Goal: Task Accomplishment & Management: Manage account settings

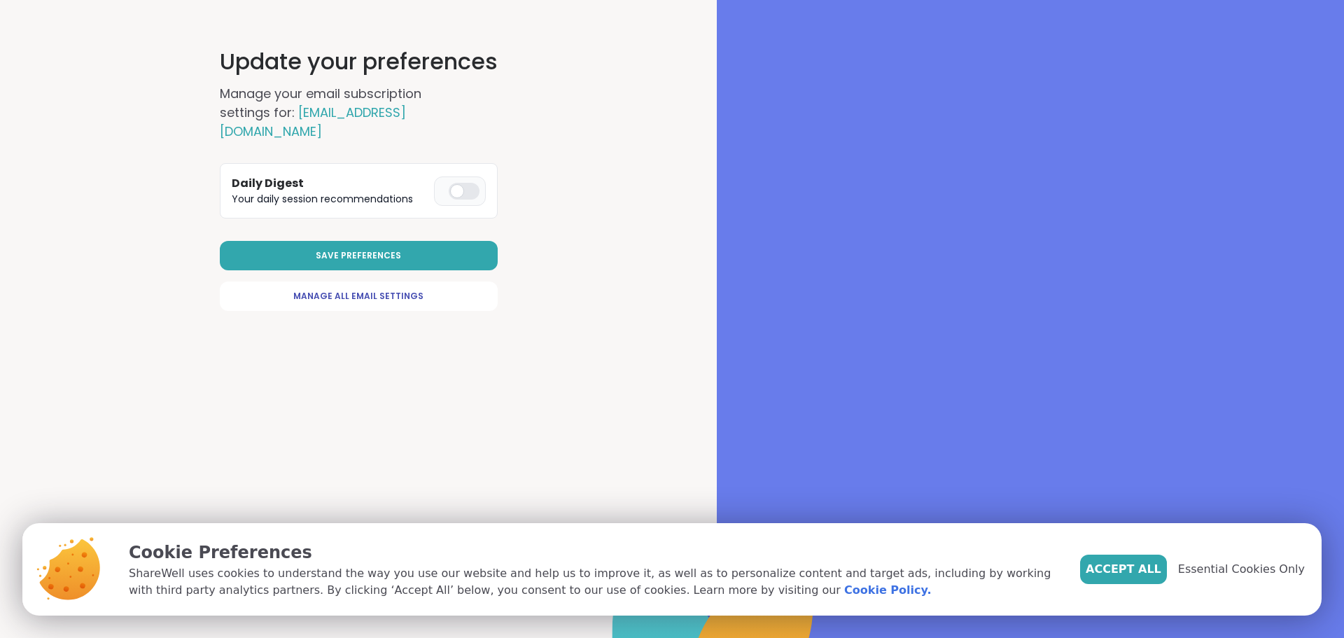
click at [463, 183] on div at bounding box center [464, 191] width 31 height 17
click at [375, 285] on link "Manage All Email Settings" at bounding box center [359, 295] width 278 height 29
select select "**"
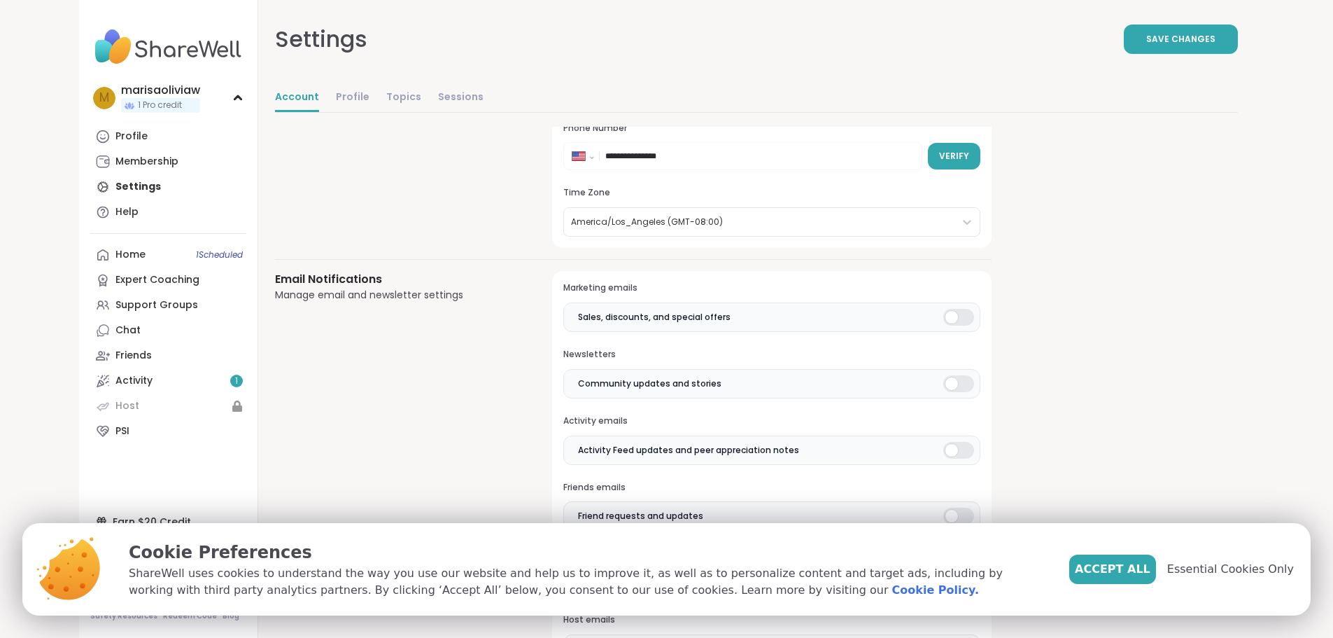
scroll to position [180, 0]
click at [943, 313] on div at bounding box center [958, 316] width 31 height 17
click at [943, 451] on div at bounding box center [958, 449] width 31 height 17
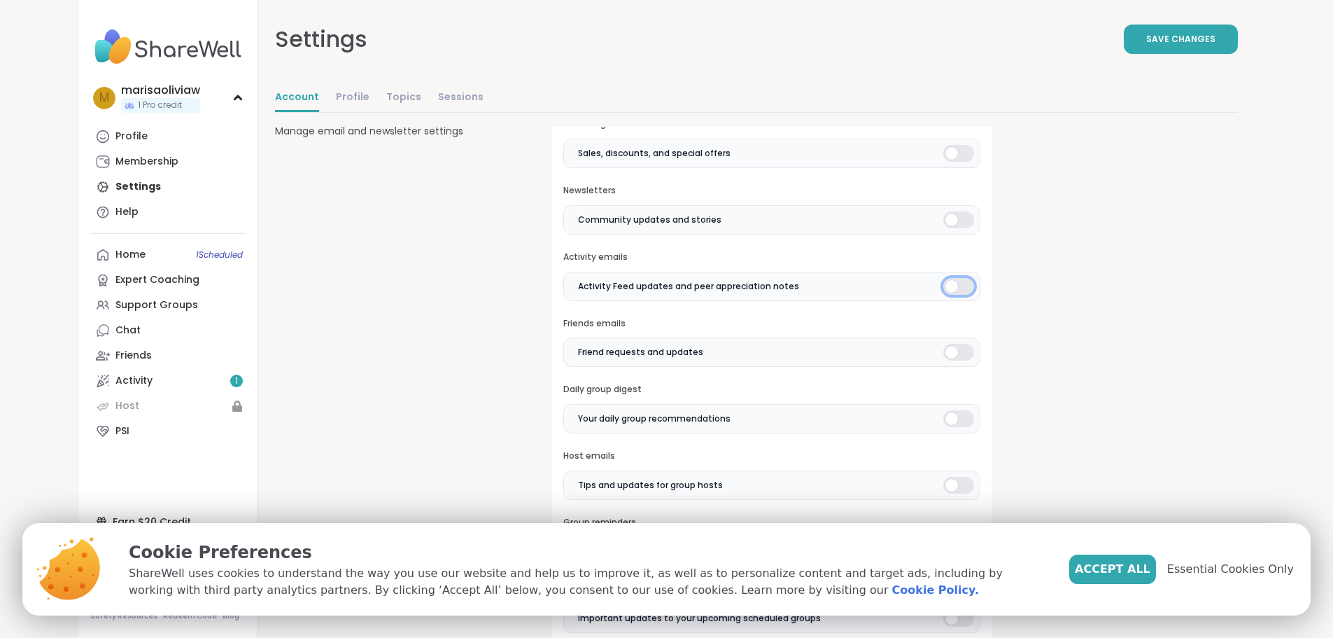
scroll to position [344, 0]
click at [943, 357] on div at bounding box center [958, 351] width 31 height 17
click at [943, 420] on div at bounding box center [958, 417] width 31 height 17
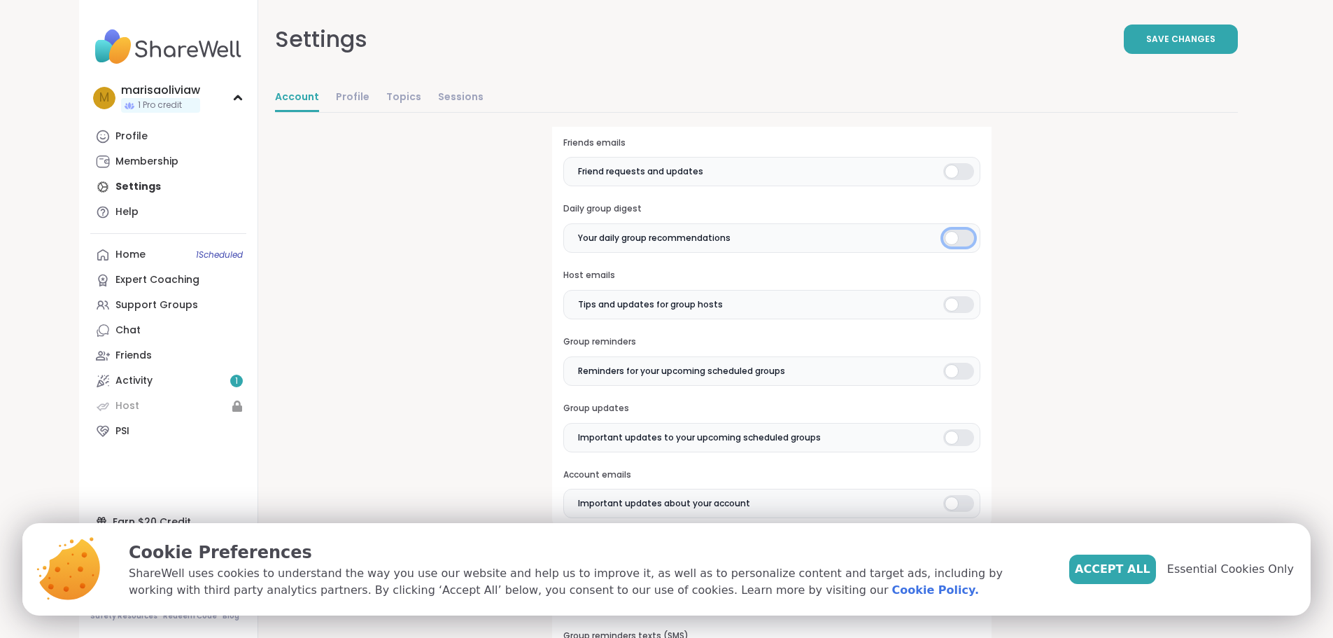
scroll to position [524, 0]
click at [943, 307] on div at bounding box center [958, 303] width 31 height 17
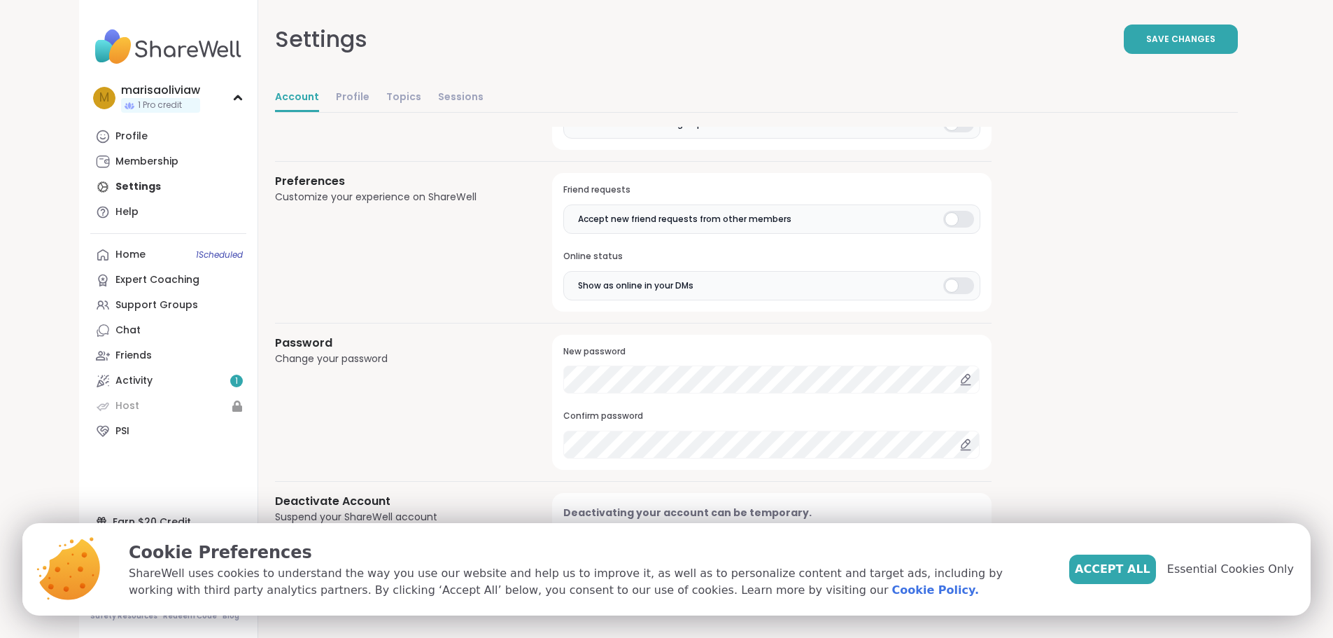
scroll to position [1072, 0]
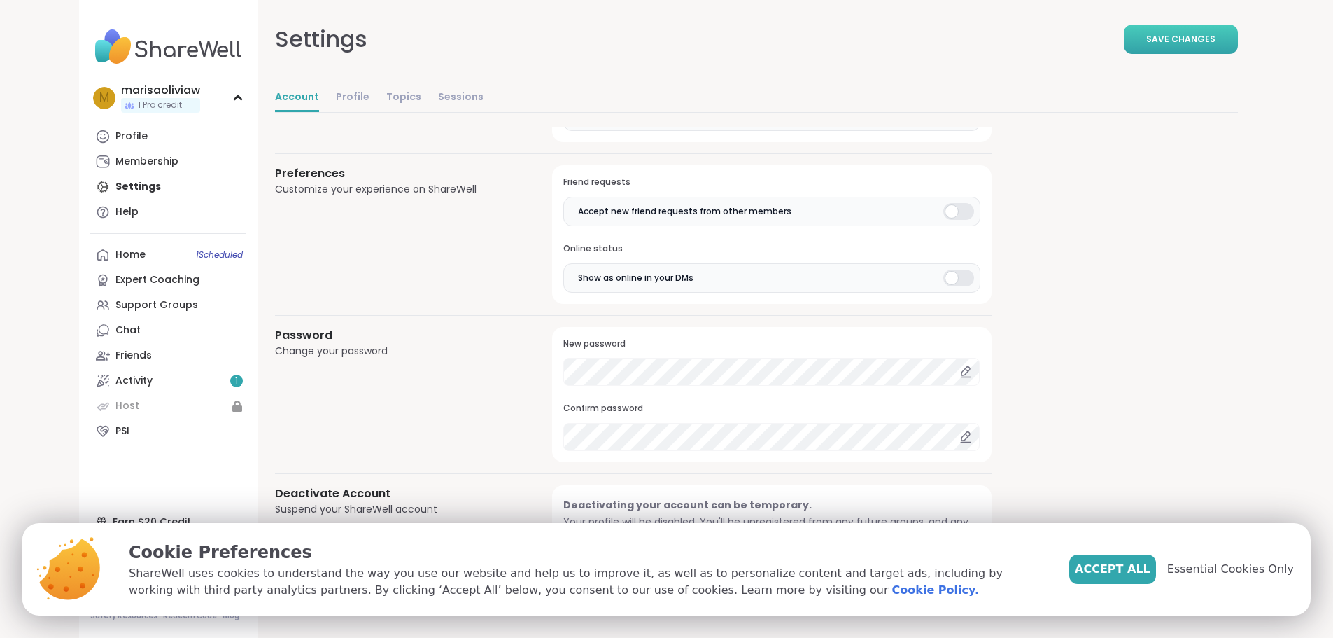
click at [1229, 43] on button "Save Changes" at bounding box center [1181, 38] width 114 height 29
